Goal: Information Seeking & Learning: Learn about a topic

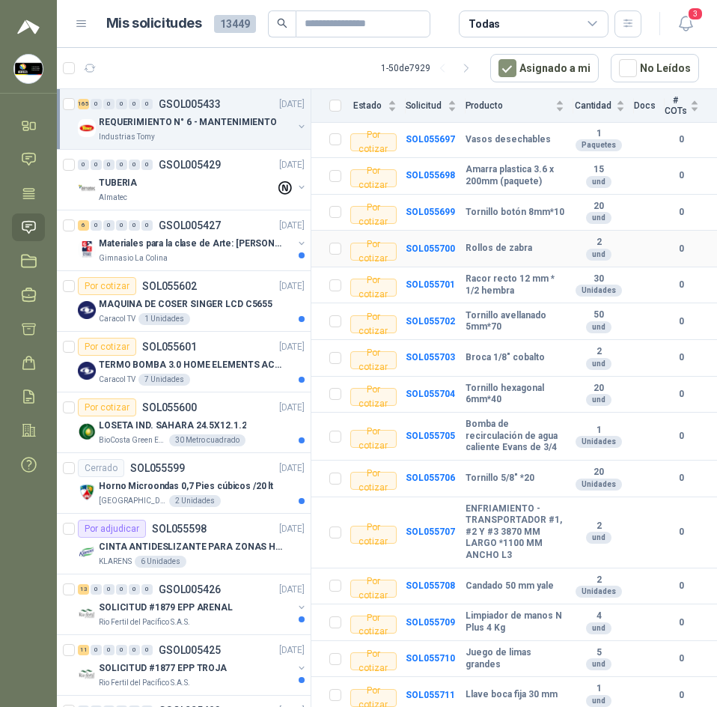
scroll to position [2247, 0]
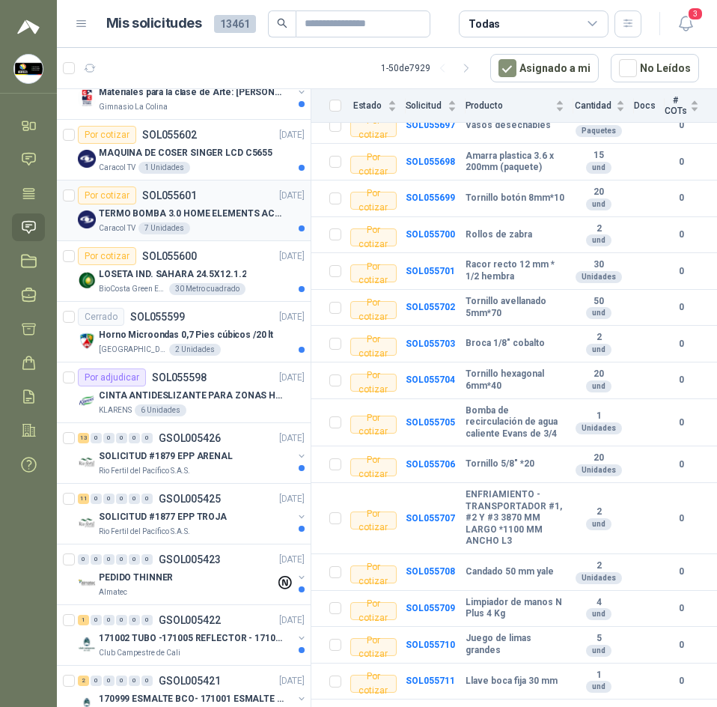
scroll to position [300, 0]
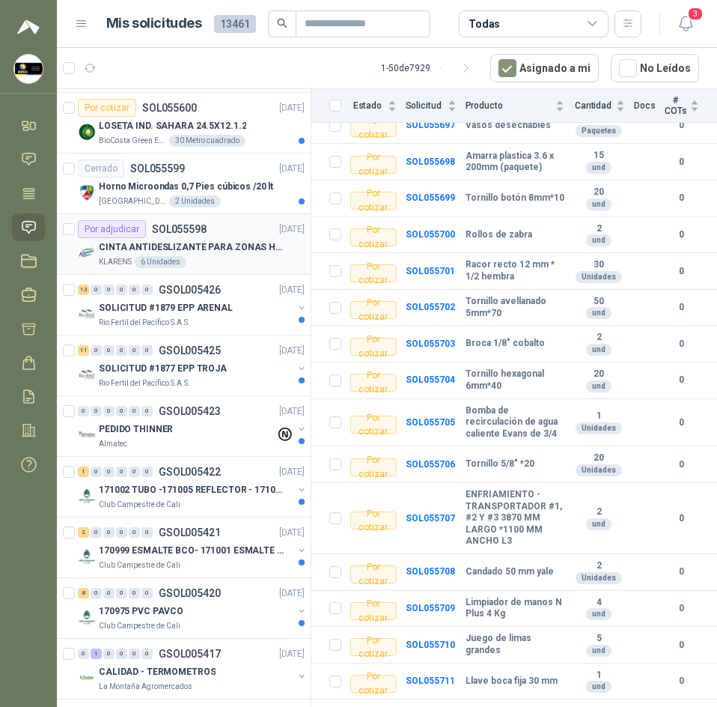
click at [237, 252] on p "CINTA ANTIDESLIZANTE PARA ZONAS HUMEDAS" at bounding box center [192, 247] width 186 height 14
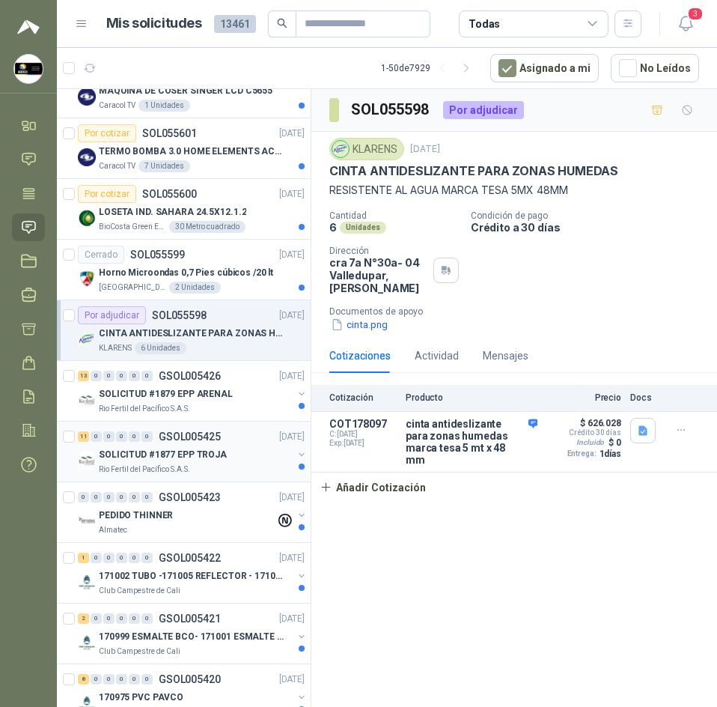
scroll to position [75, 0]
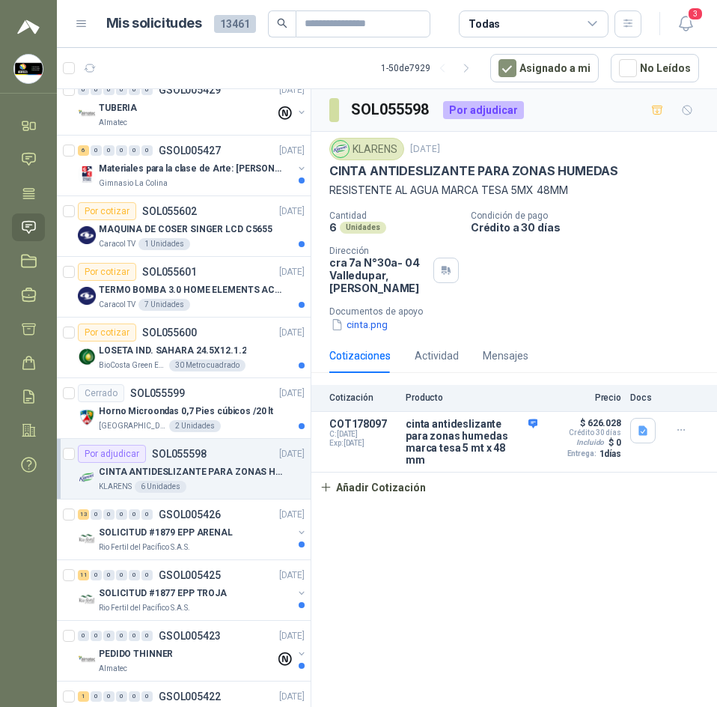
click at [240, 484] on div "KLARENS 6 Unidades" at bounding box center [202, 487] width 206 height 12
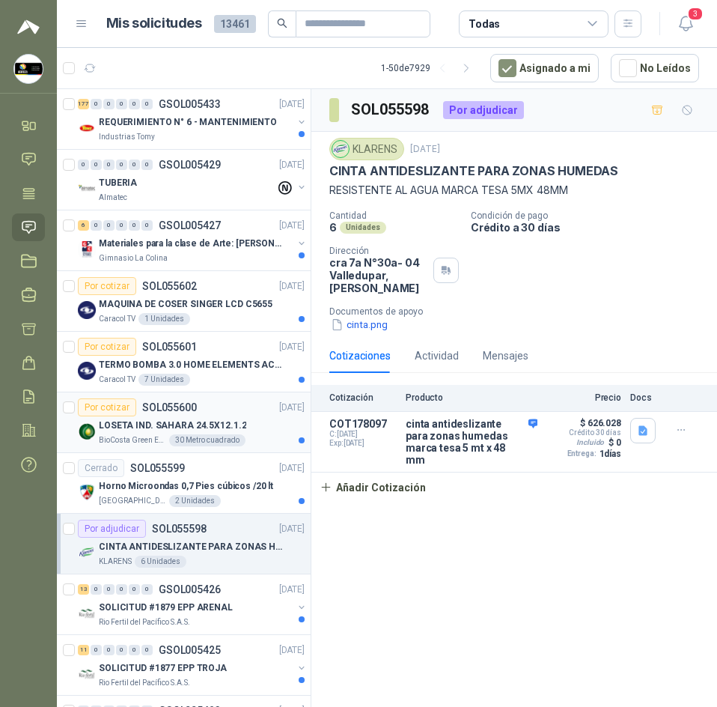
click at [258, 422] on div "LOSETA IND. SAHARA 24.5X12.1.2" at bounding box center [202, 425] width 206 height 18
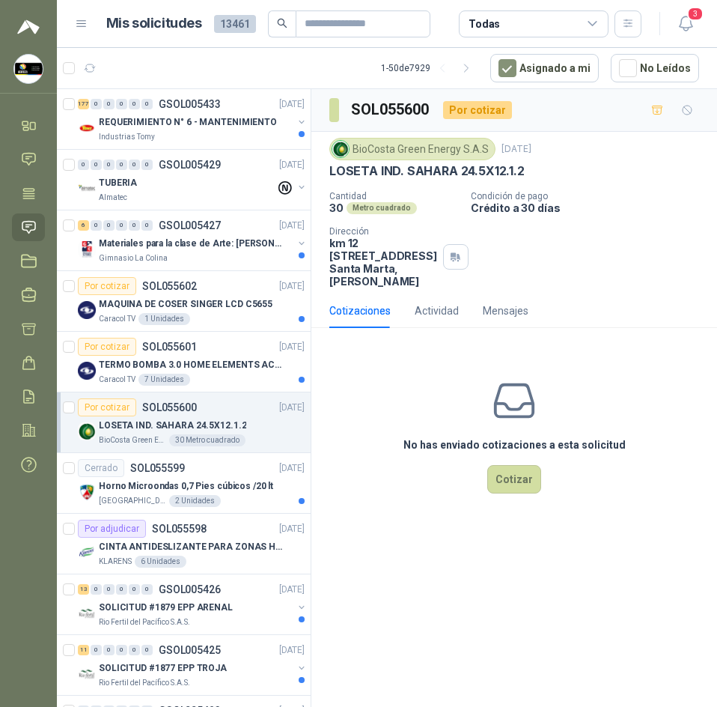
click at [440, 175] on p "LOSETA IND. SAHARA 24.5X12.1.2" at bounding box center [427, 171] width 195 height 16
click at [236, 124] on p "REQUERIMIENTO N° 6 - MANTENIMIENTO" at bounding box center [188, 122] width 178 height 14
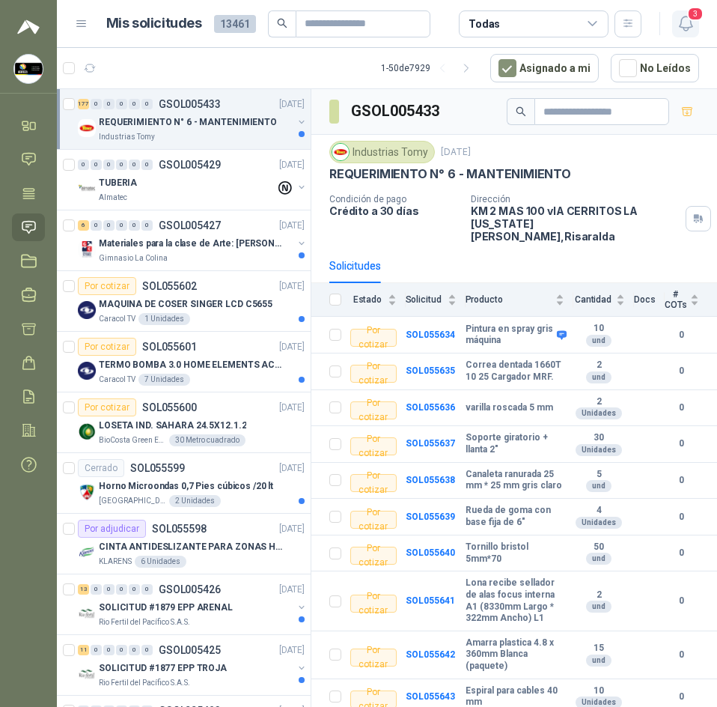
click at [688, 22] on icon "button" at bounding box center [686, 23] width 19 height 19
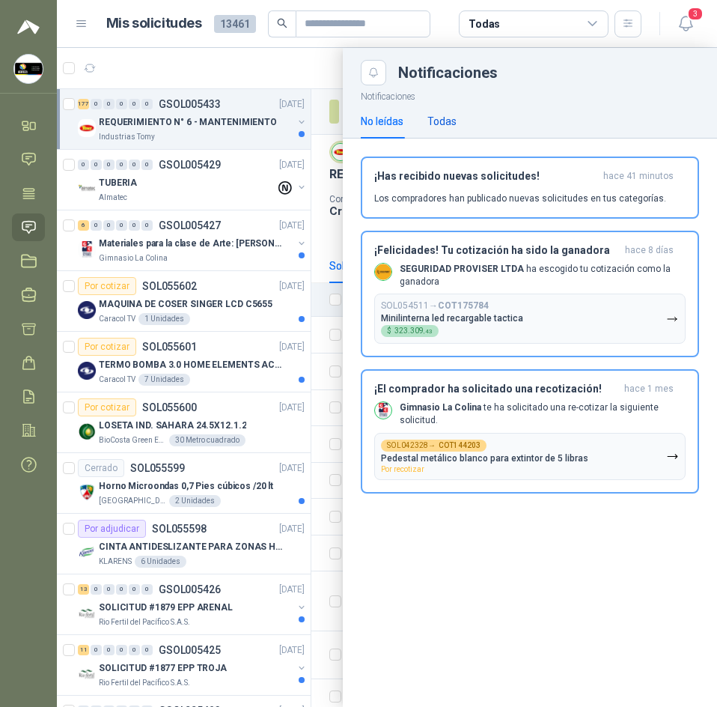
click at [439, 121] on div "Todas" at bounding box center [442, 121] width 29 height 16
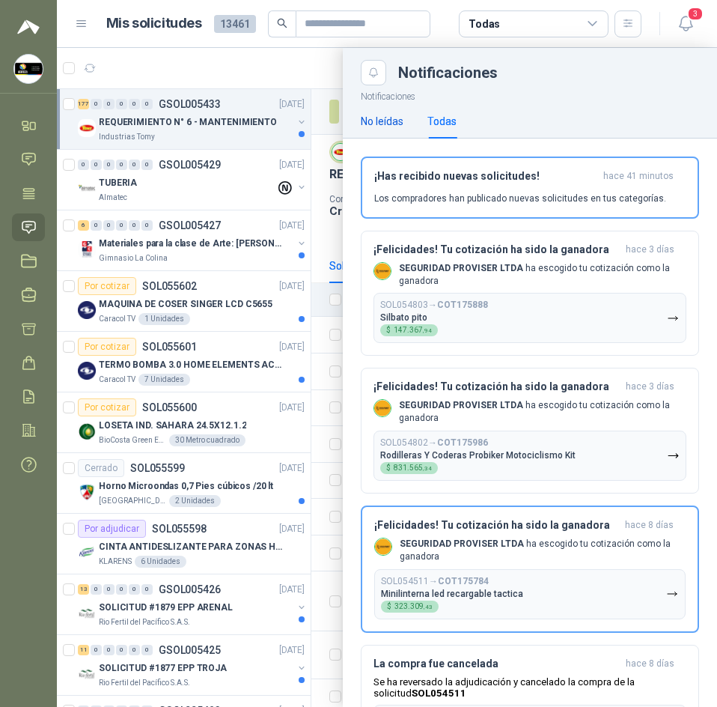
click at [382, 119] on div "No leídas" at bounding box center [382, 121] width 43 height 16
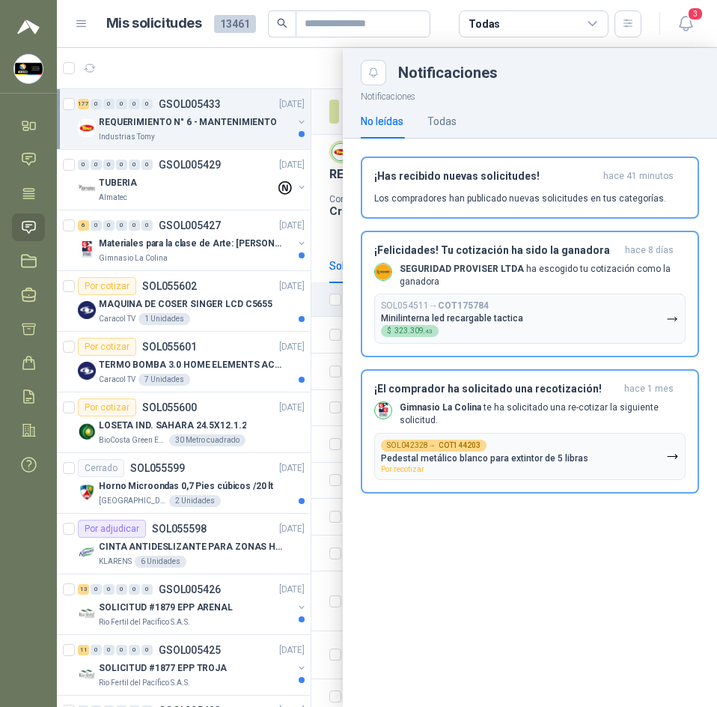
click at [212, 81] on div at bounding box center [387, 377] width 661 height 659
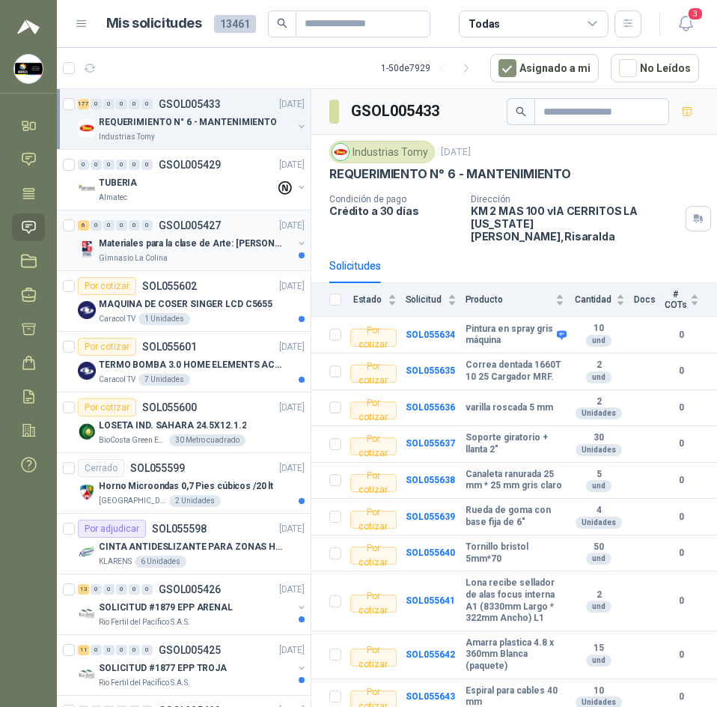
click at [163, 246] on p "Materiales para la clase de Arte: [PERSON_NAME]" at bounding box center [192, 244] width 186 height 14
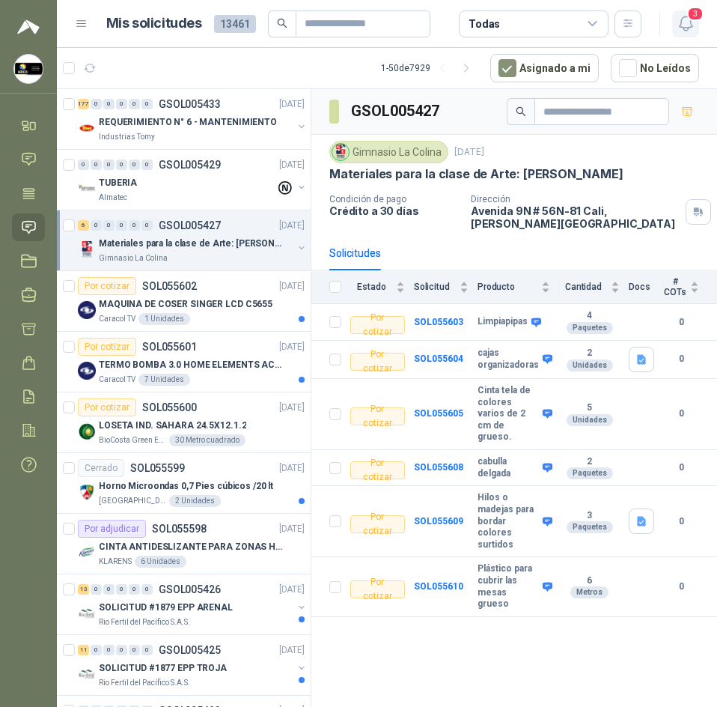
click at [673, 23] on button "3" at bounding box center [686, 23] width 27 height 27
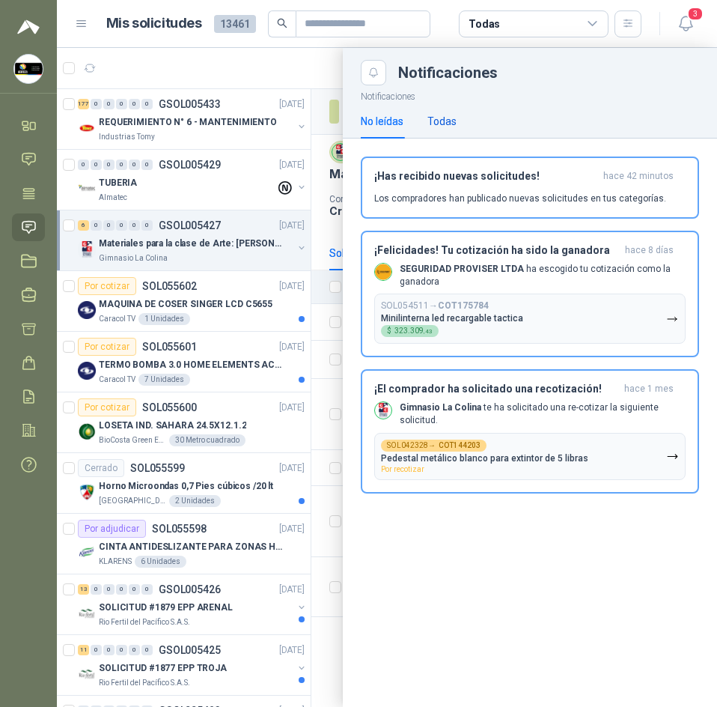
click at [437, 118] on div "Todas" at bounding box center [442, 121] width 29 height 16
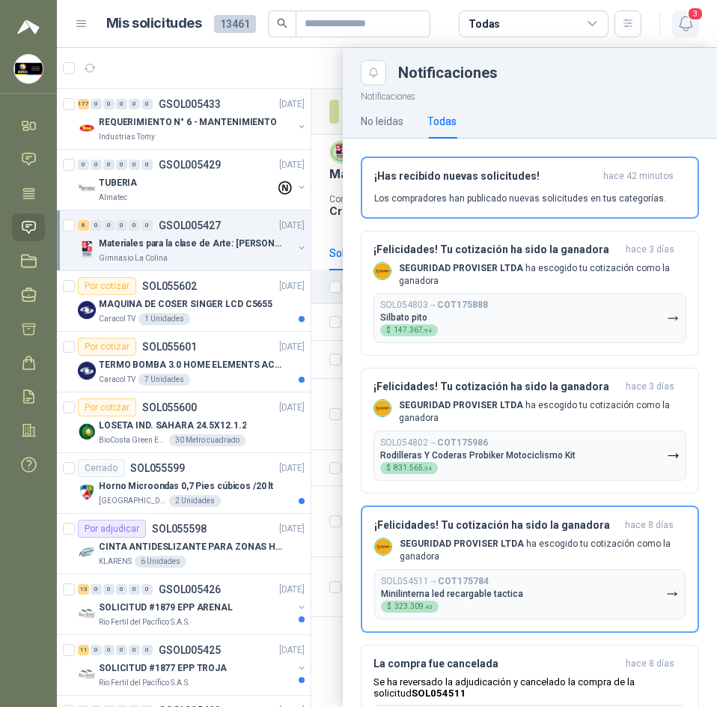
click at [673, 24] on button "3" at bounding box center [686, 23] width 27 height 27
